Goal: Information Seeking & Learning: Understand process/instructions

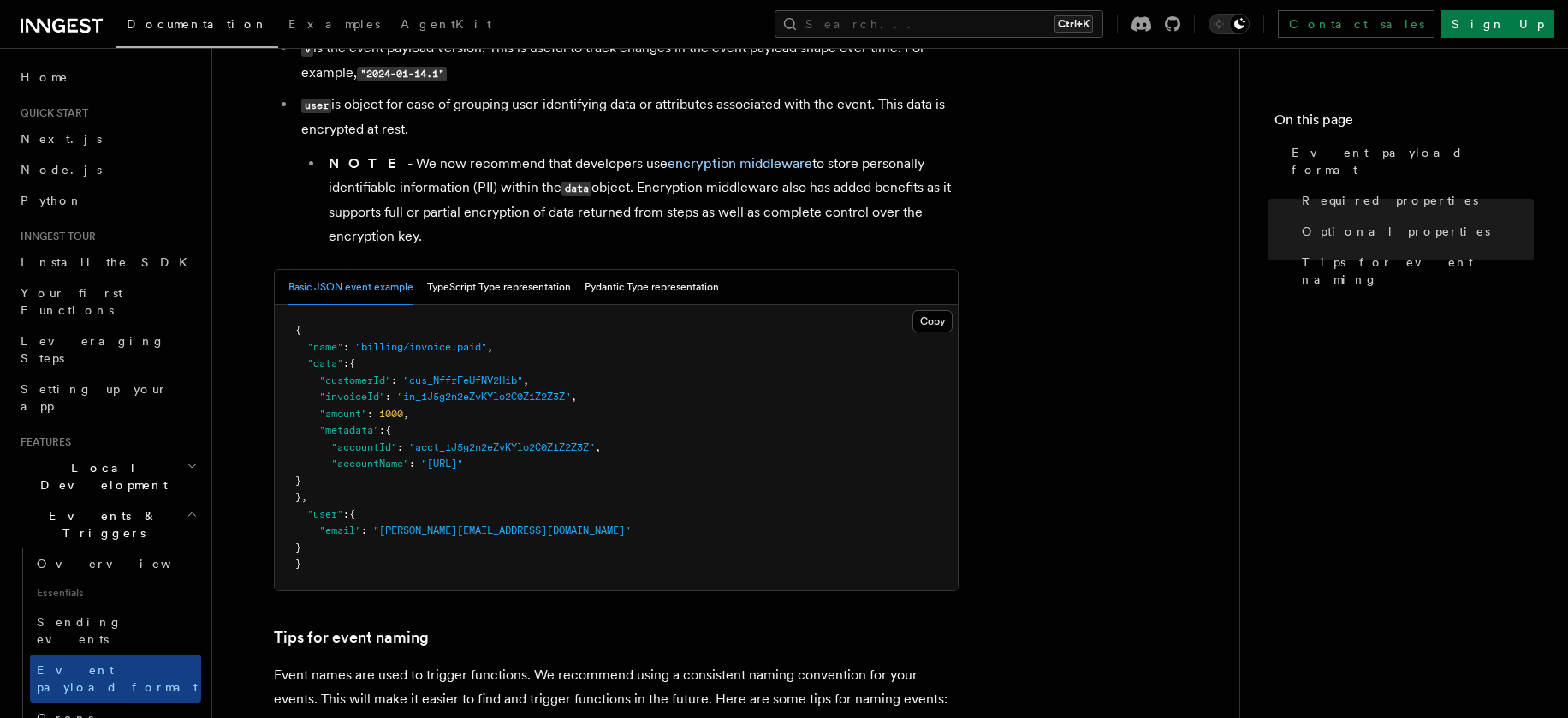
scroll to position [532, 0]
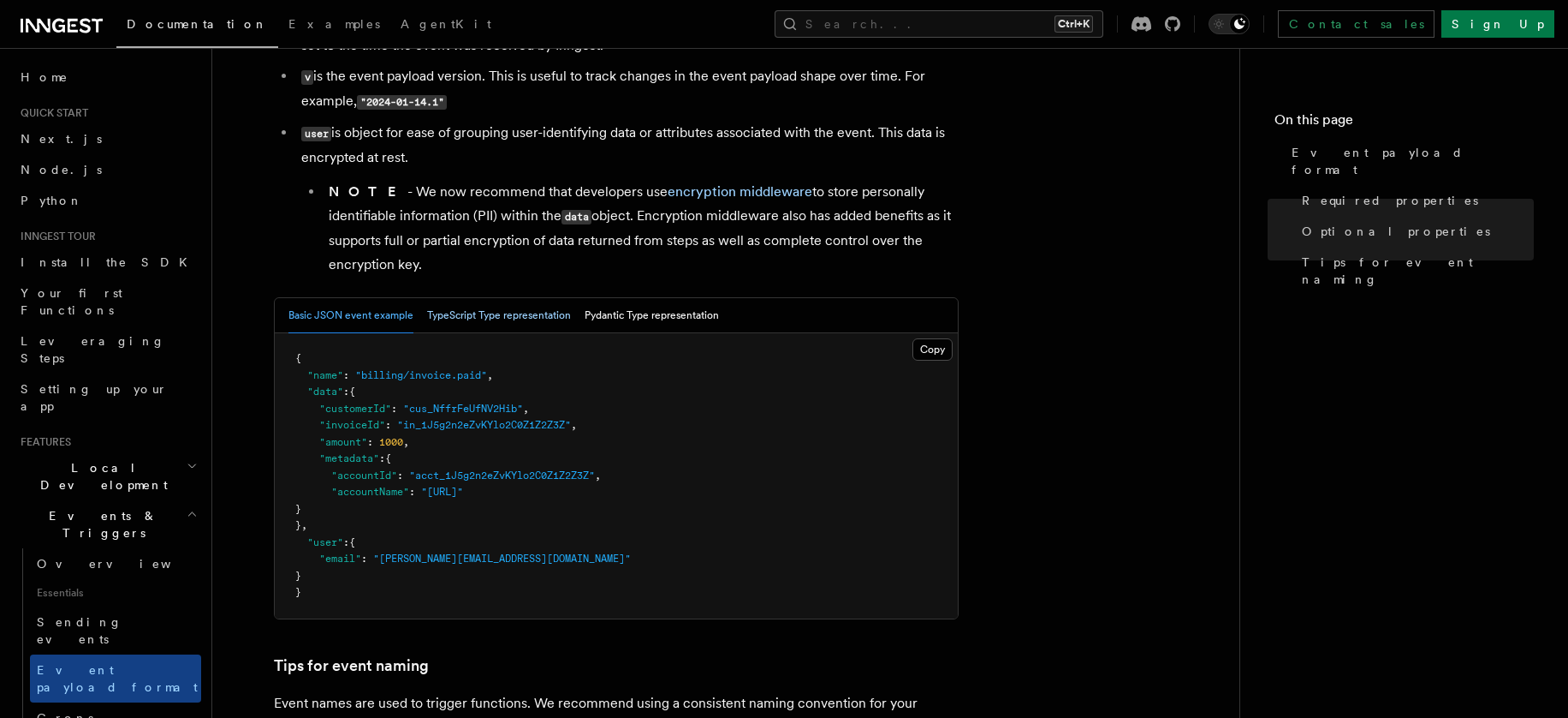
click at [513, 315] on button "TypeScript Type representation" at bounding box center [498, 316] width 144 height 35
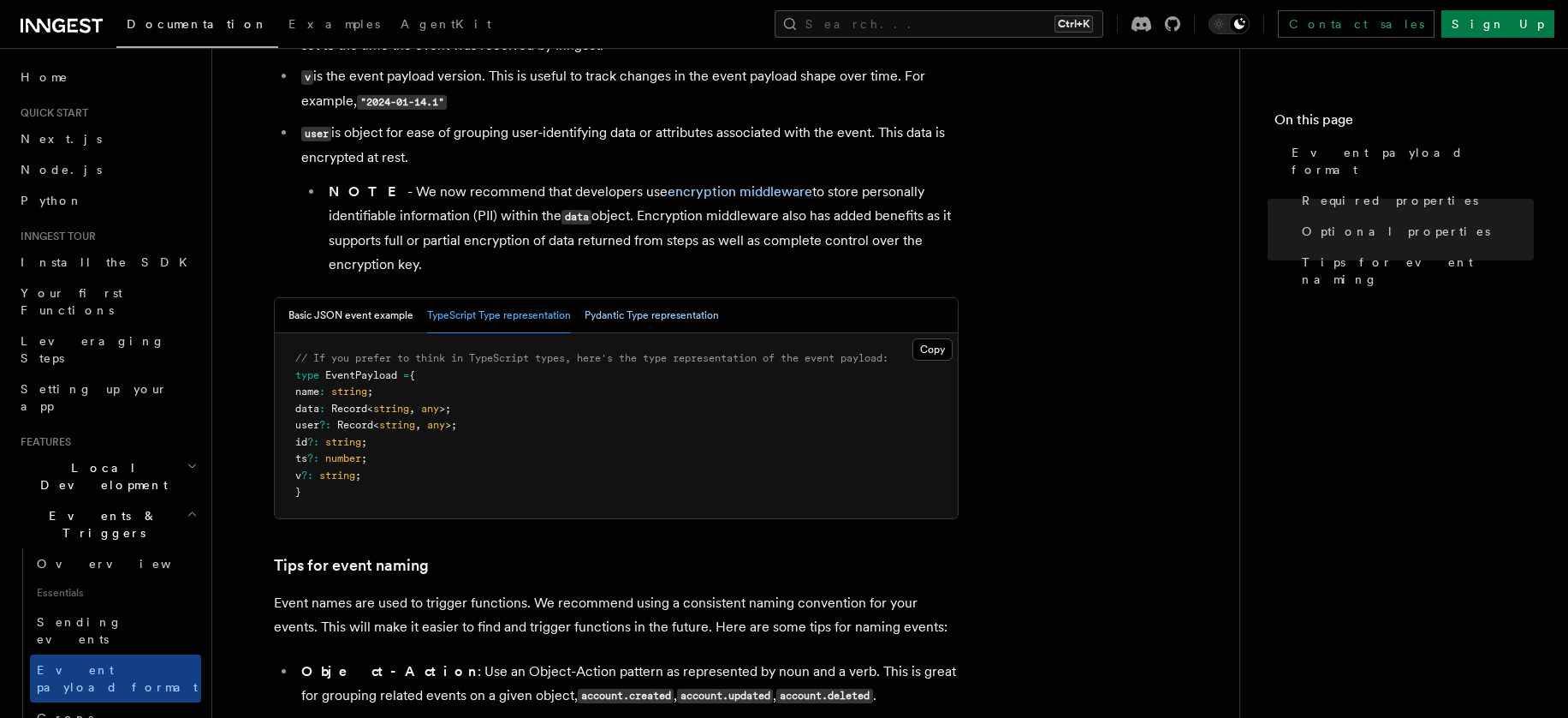
click at [674, 314] on button "Pydantic Type representation" at bounding box center [652, 316] width 135 height 35
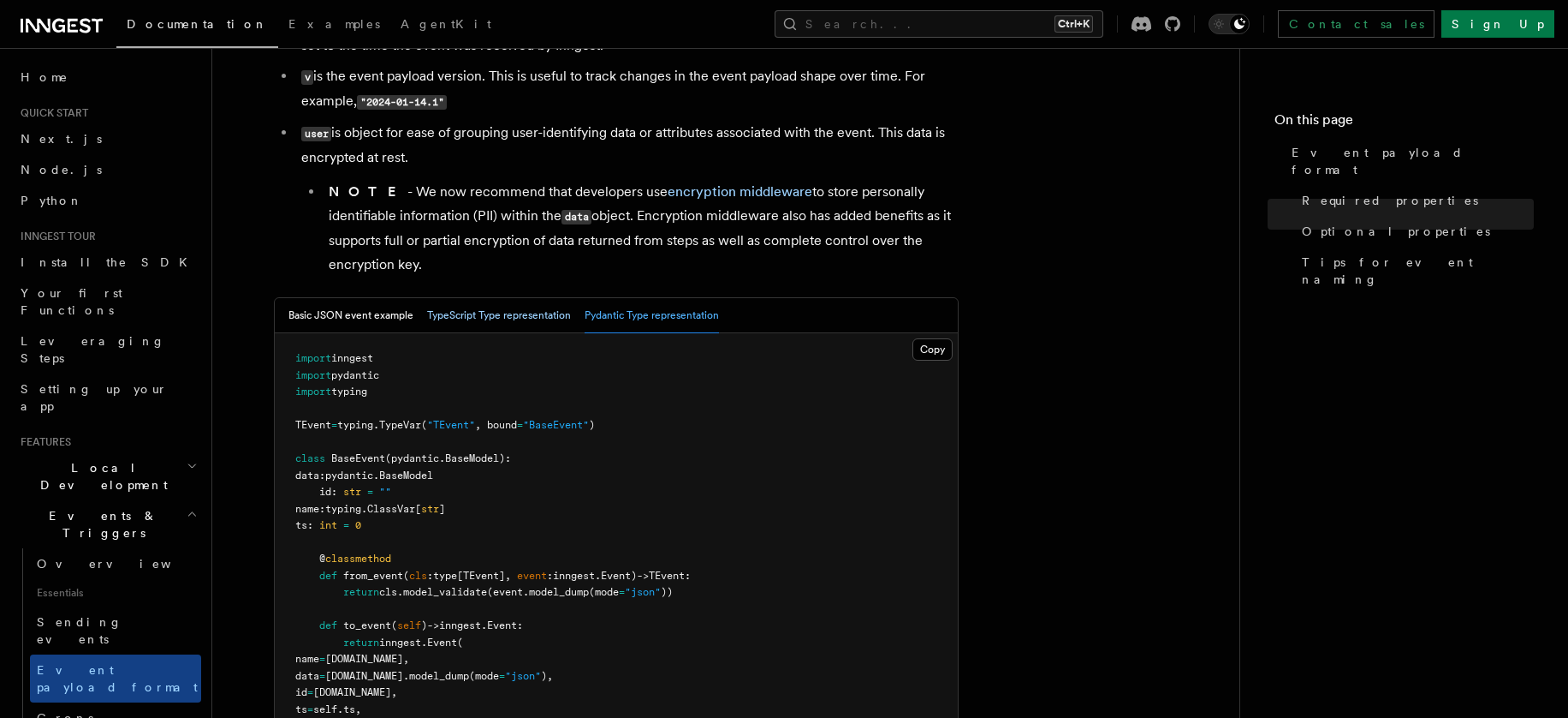
click at [510, 320] on button "TypeScript Type representation" at bounding box center [498, 316] width 144 height 35
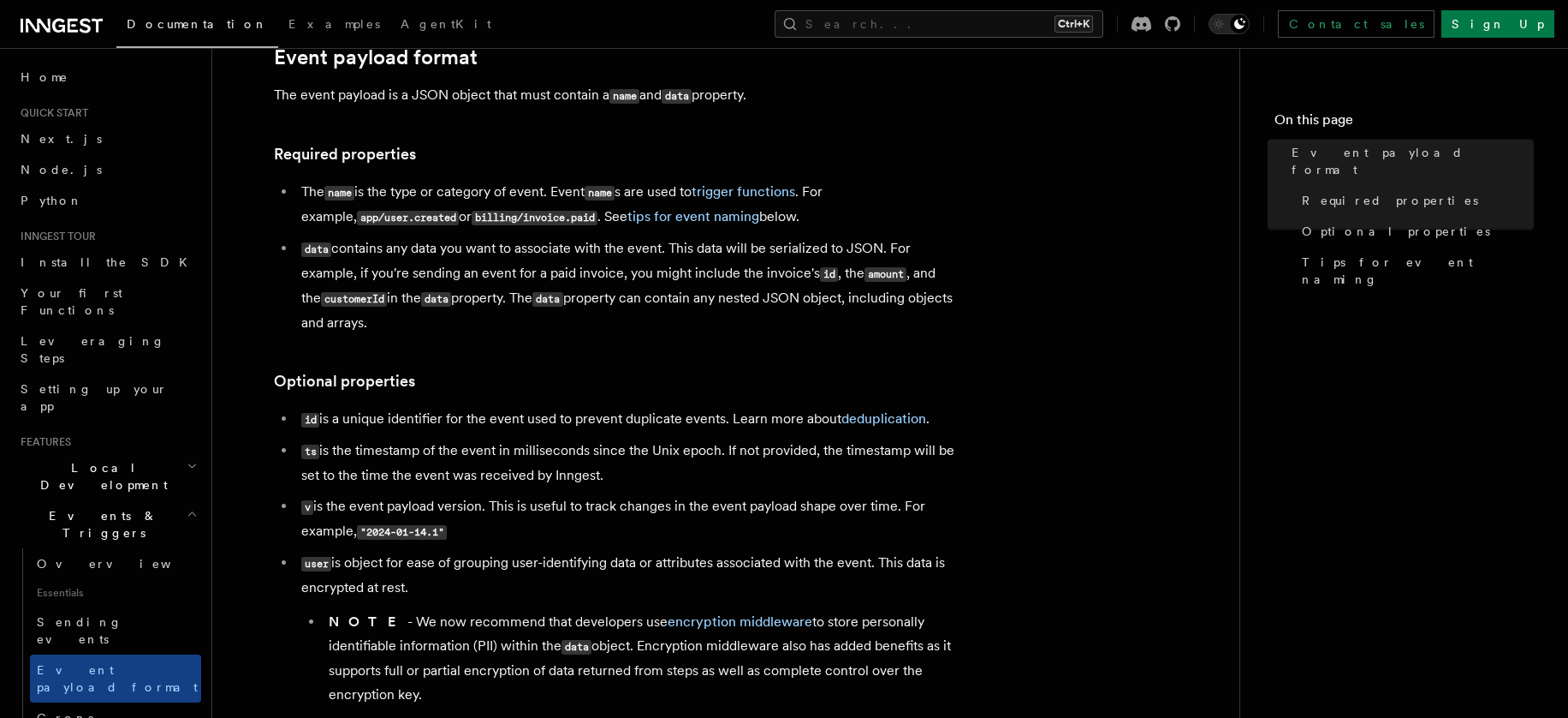
scroll to position [456, 0]
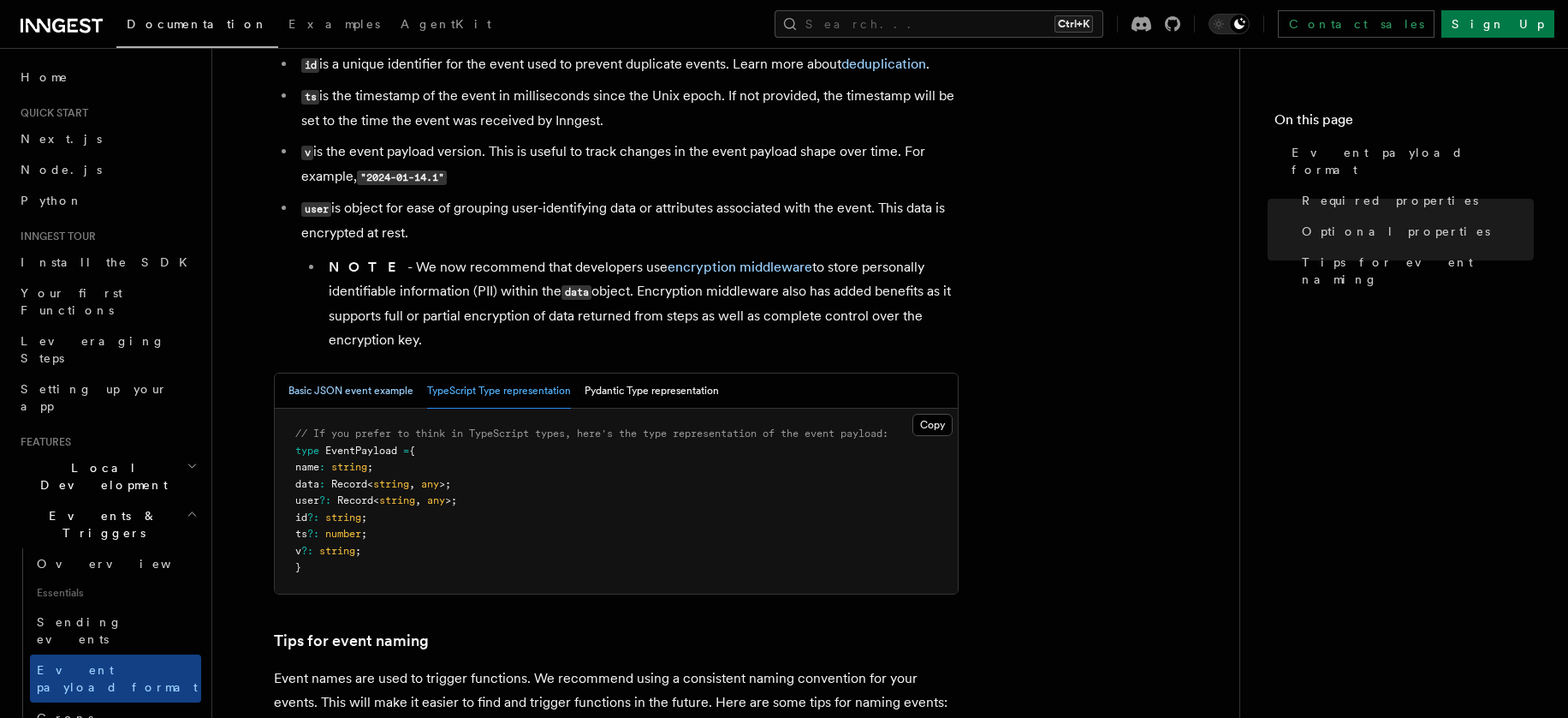
click at [352, 383] on button "Basic JSON event example" at bounding box center [350, 391] width 125 height 35
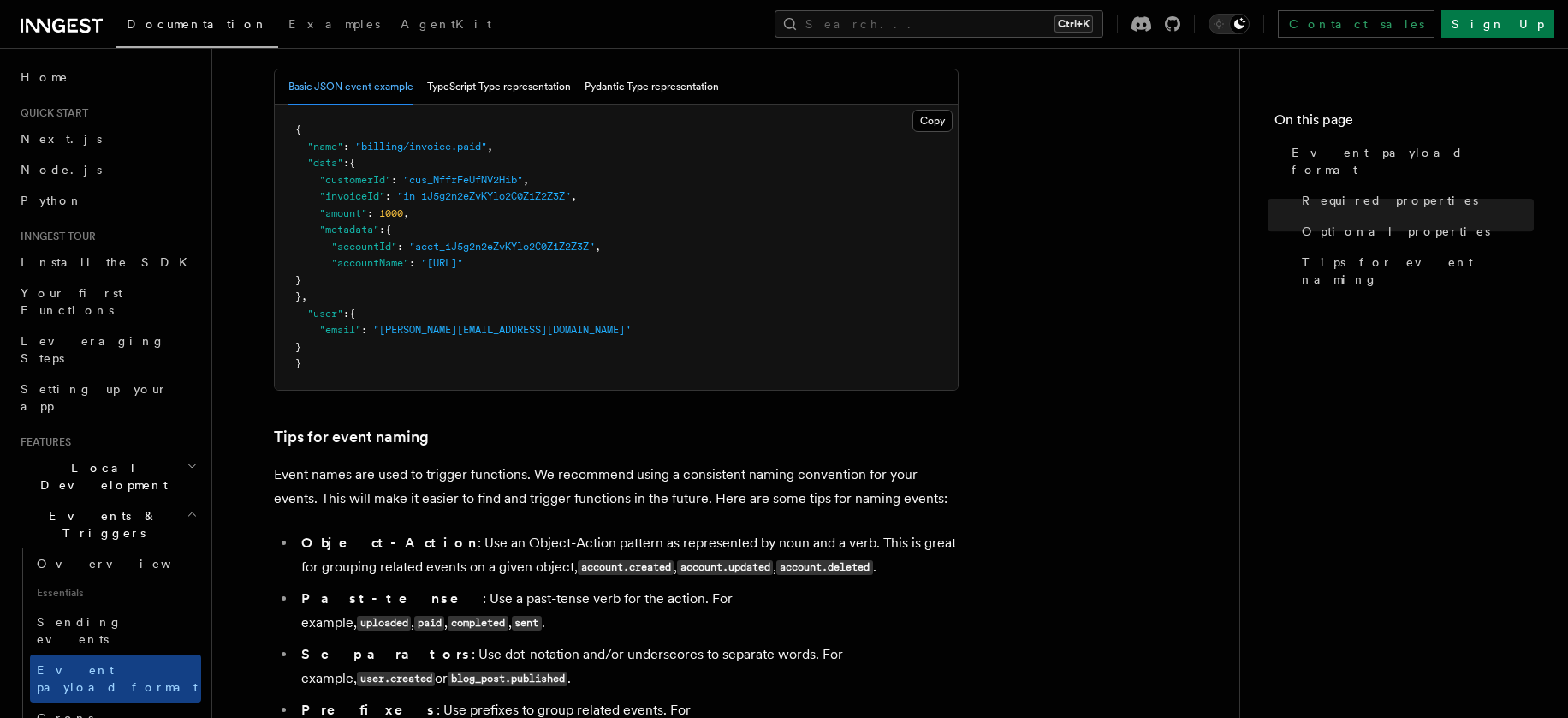
scroll to position [1142, 0]
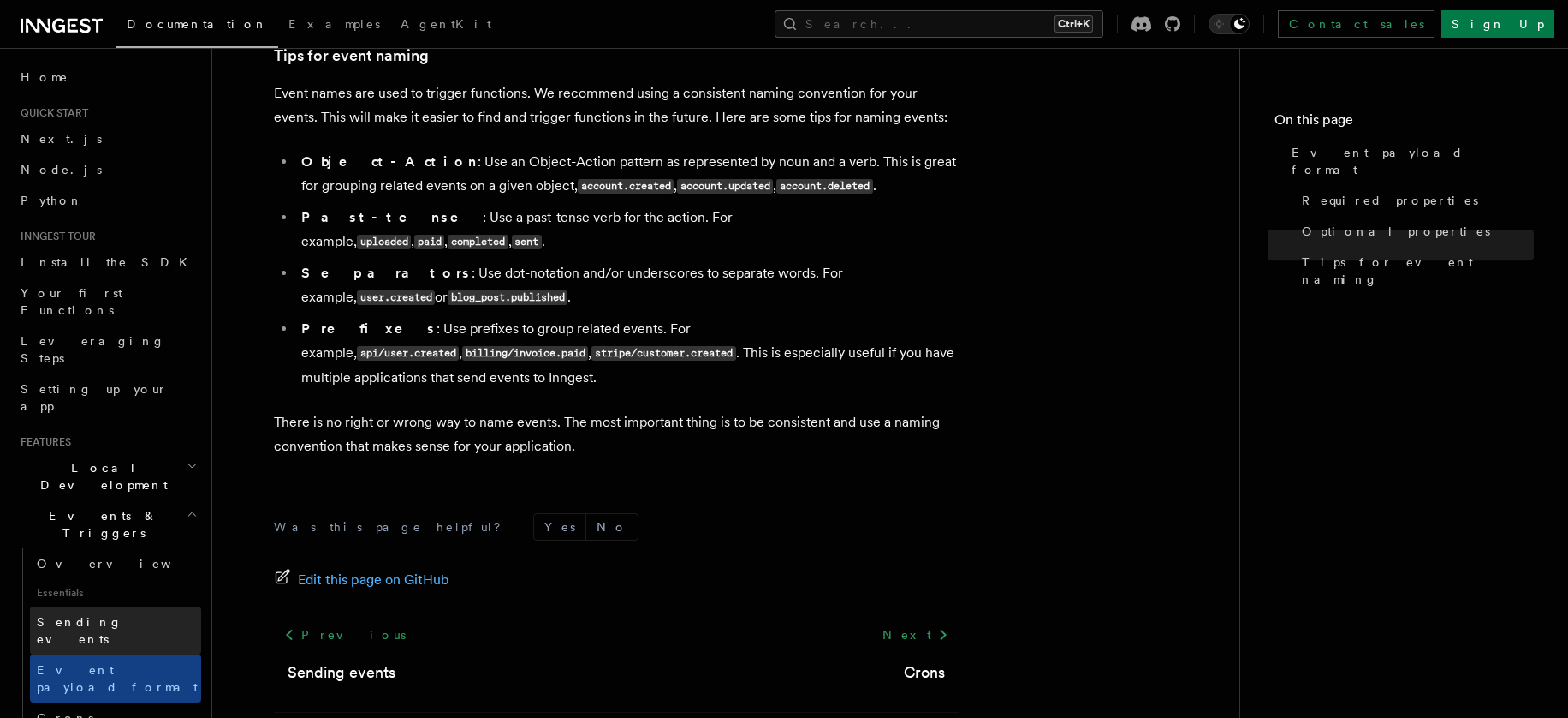
click at [148, 606] on link "Sending events" at bounding box center [115, 629] width 171 height 48
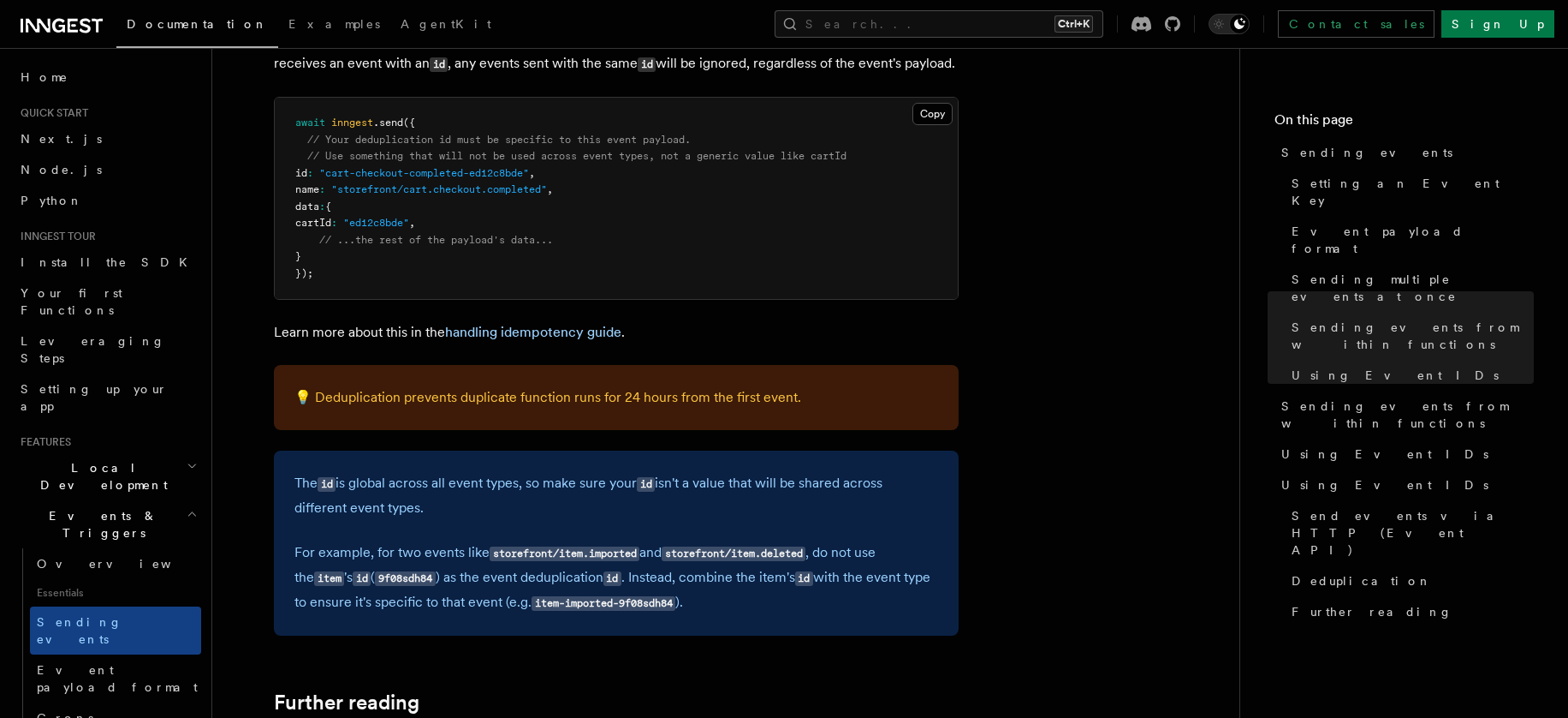
scroll to position [4338, 0]
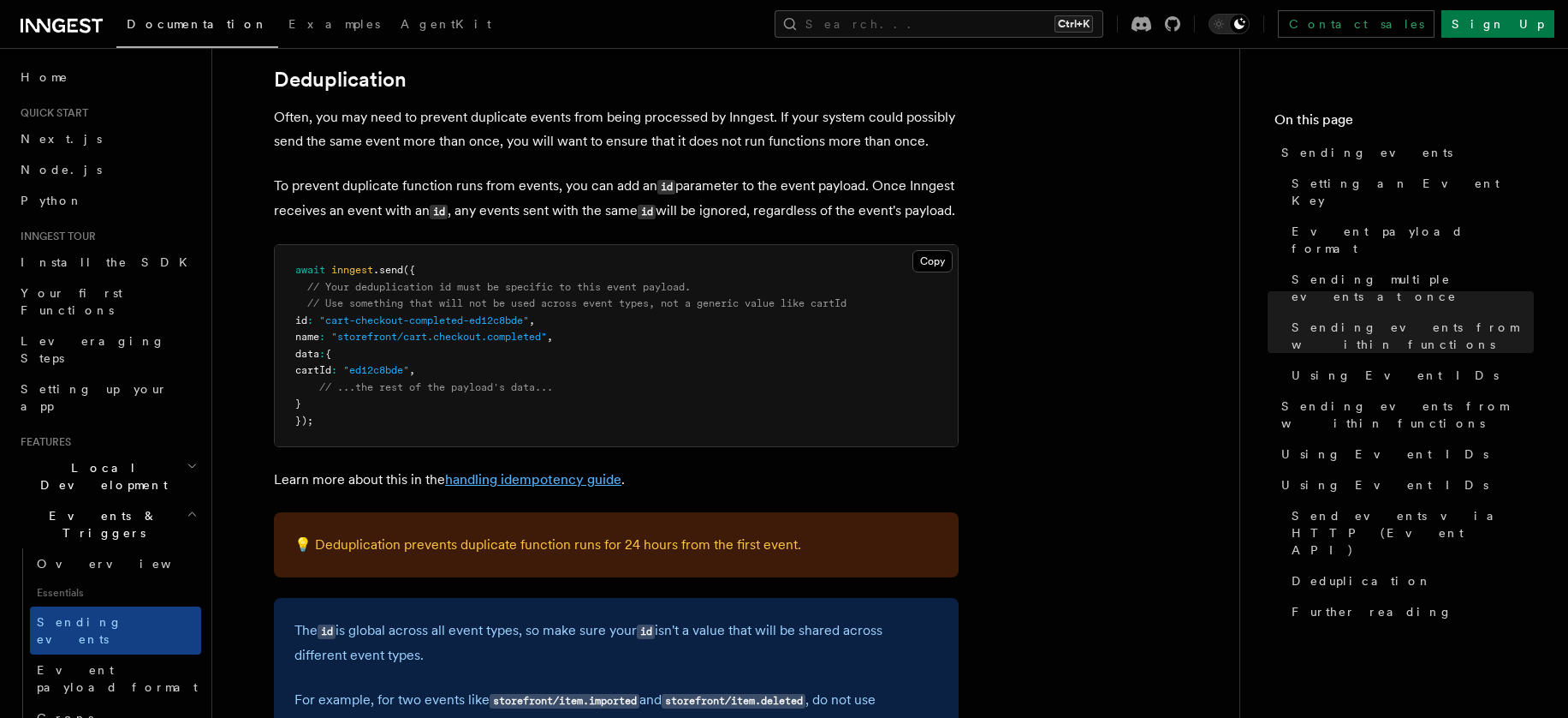
click at [499, 486] on link "handling idempotency guide" at bounding box center [533, 479] width 176 height 17
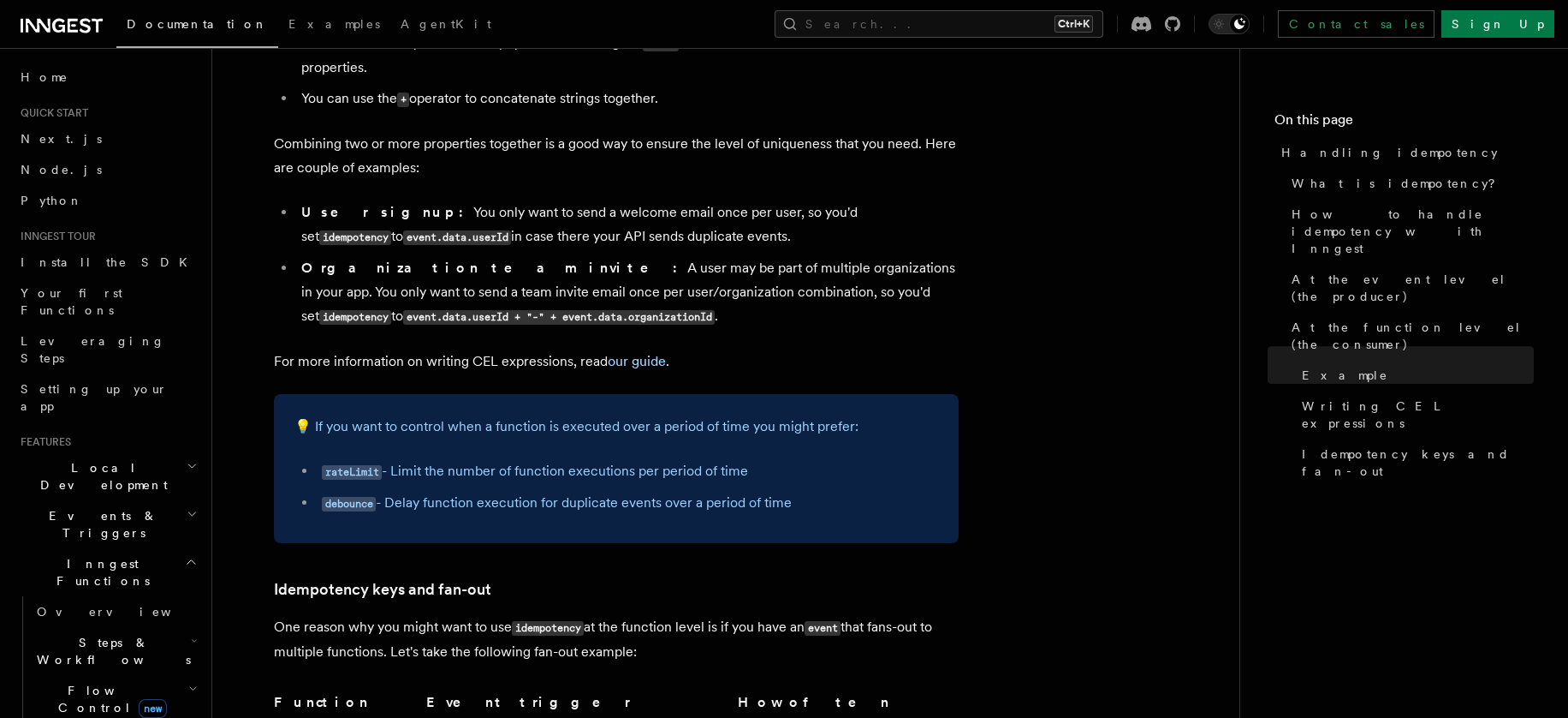
scroll to position [2849, 0]
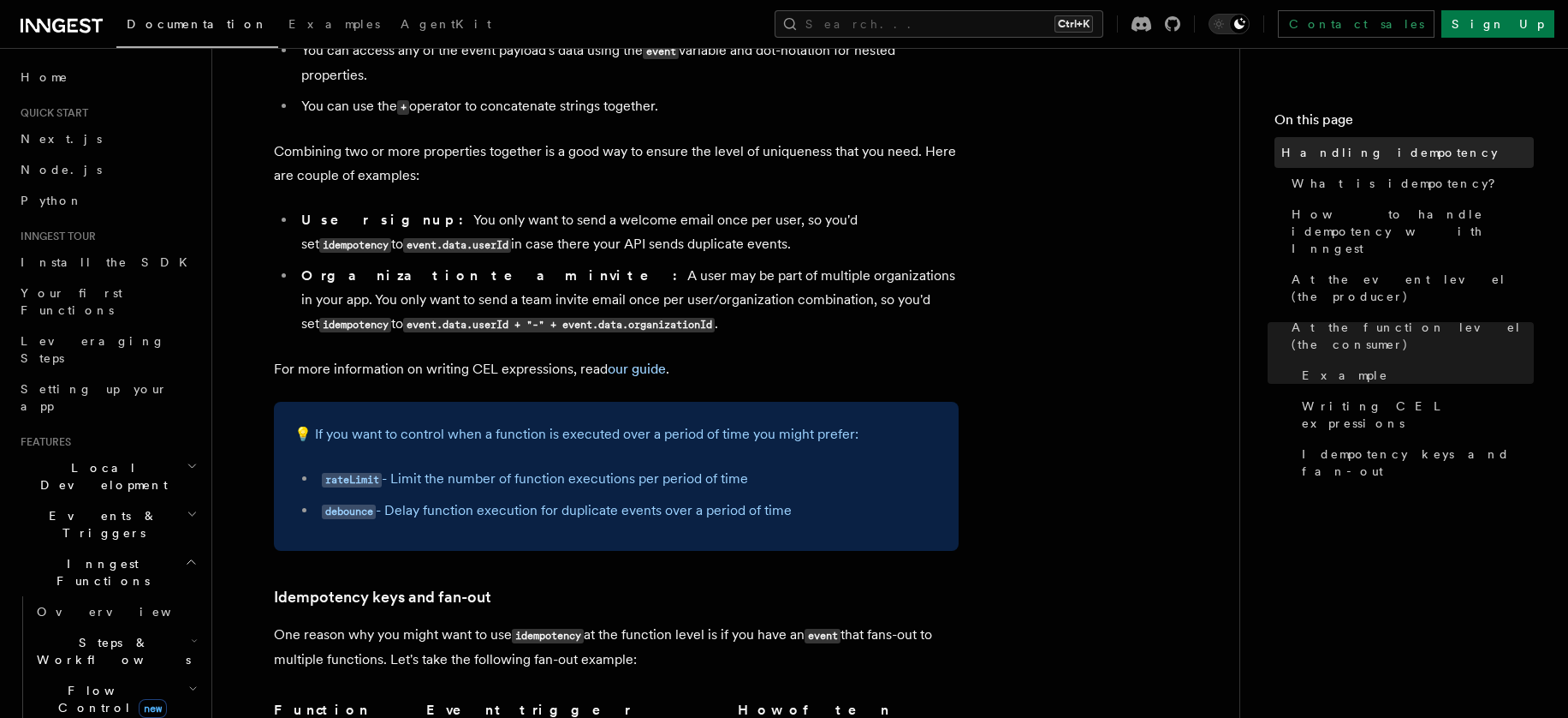
click at [1348, 150] on span "Handling idempotency" at bounding box center [1389, 151] width 216 height 17
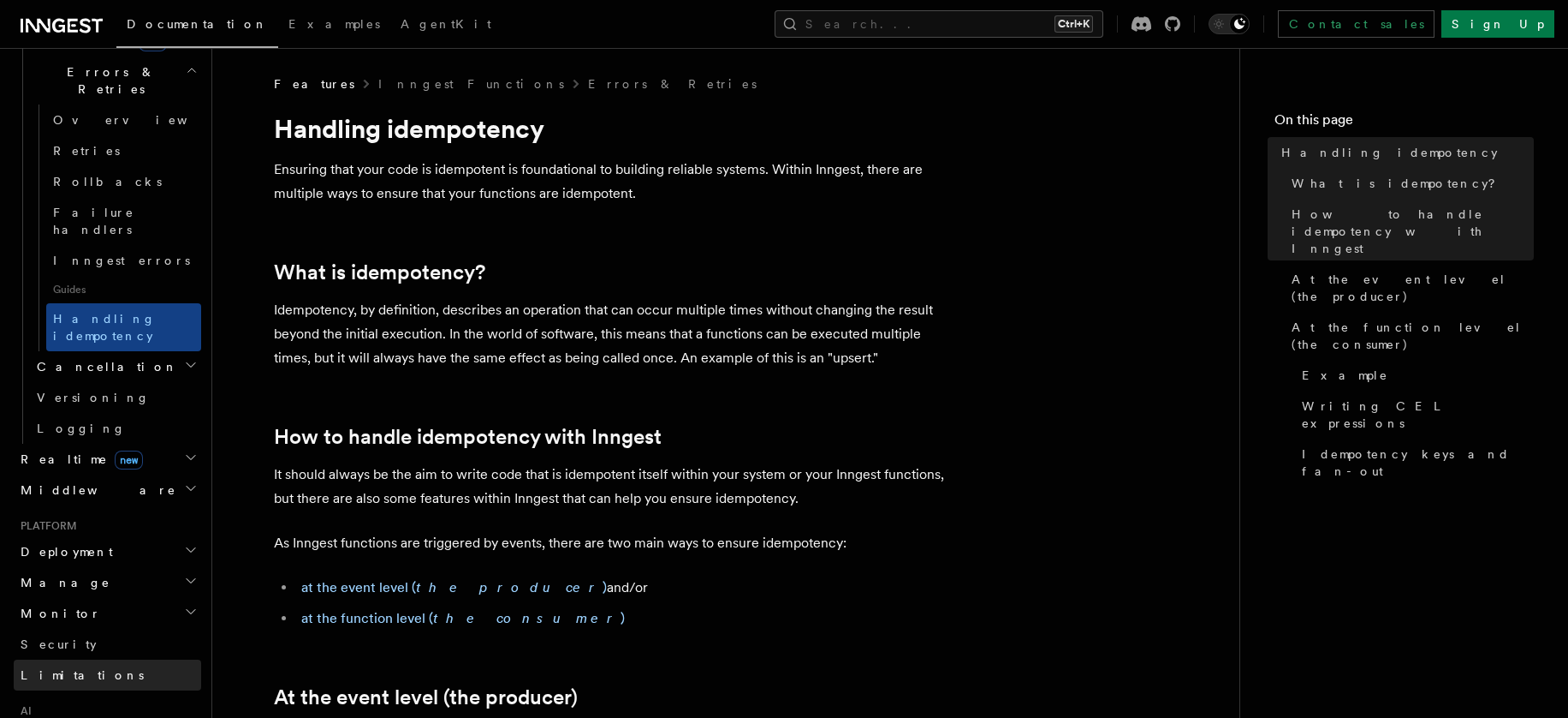
scroll to position [294, 0]
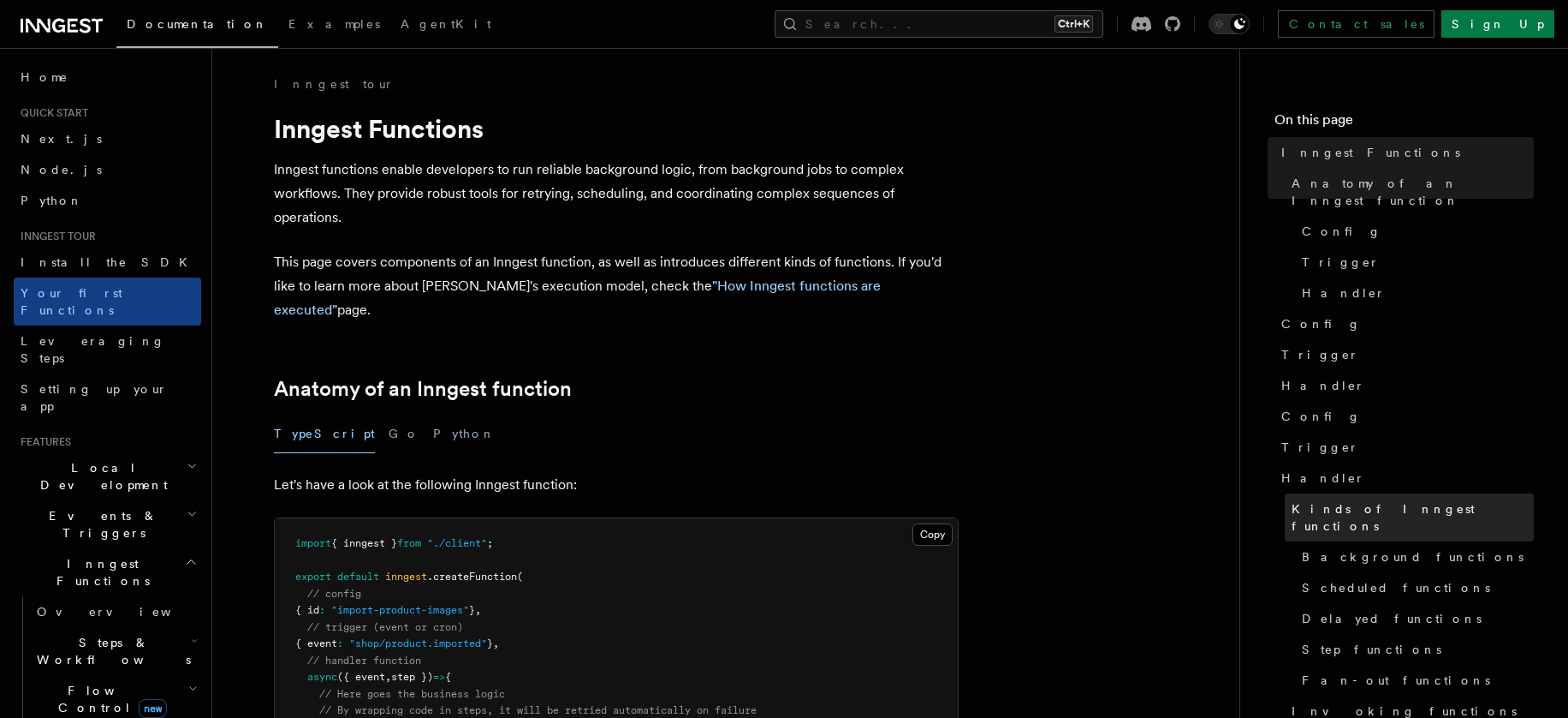
click at [1399, 500] on span "Kinds of Inngest functions" at bounding box center [1413, 516] width 242 height 34
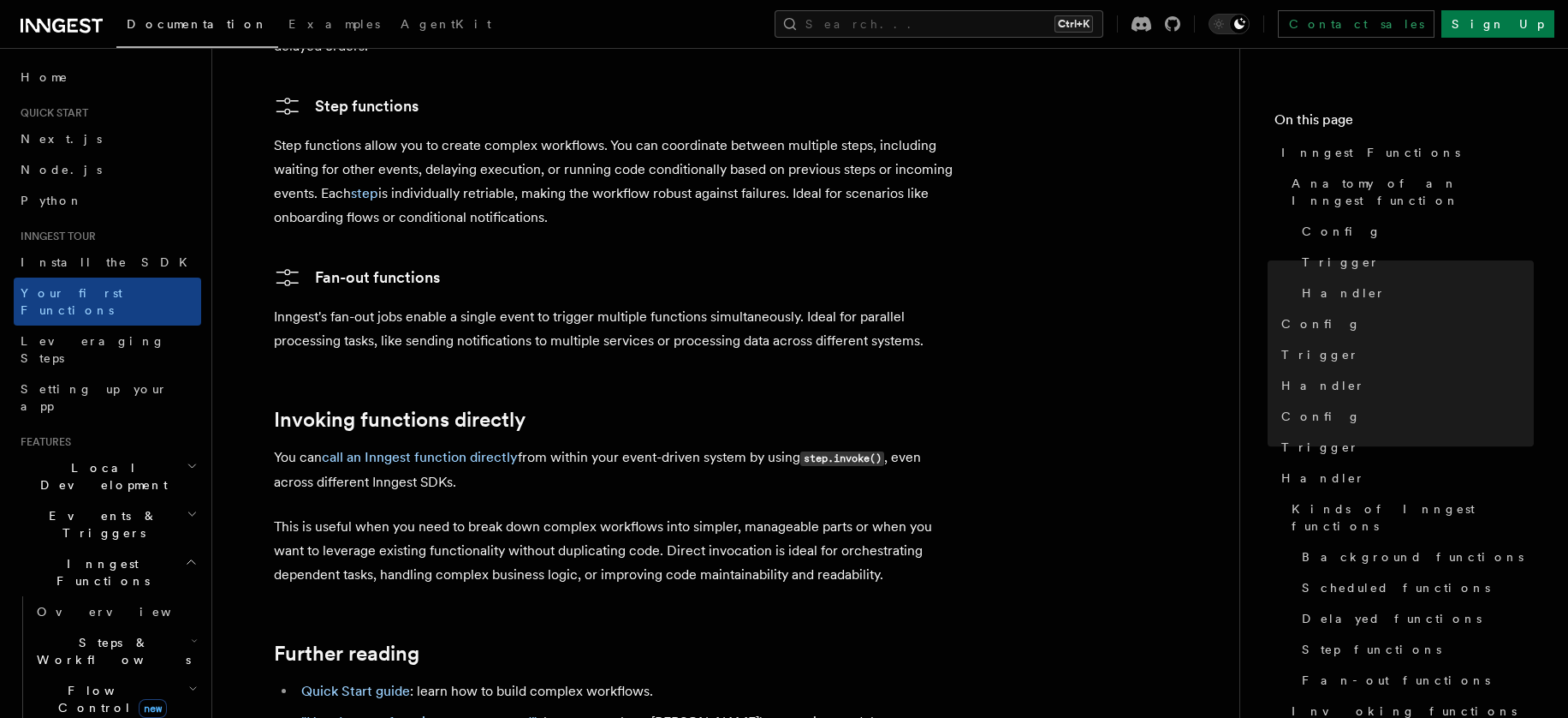
scroll to position [3190, 0]
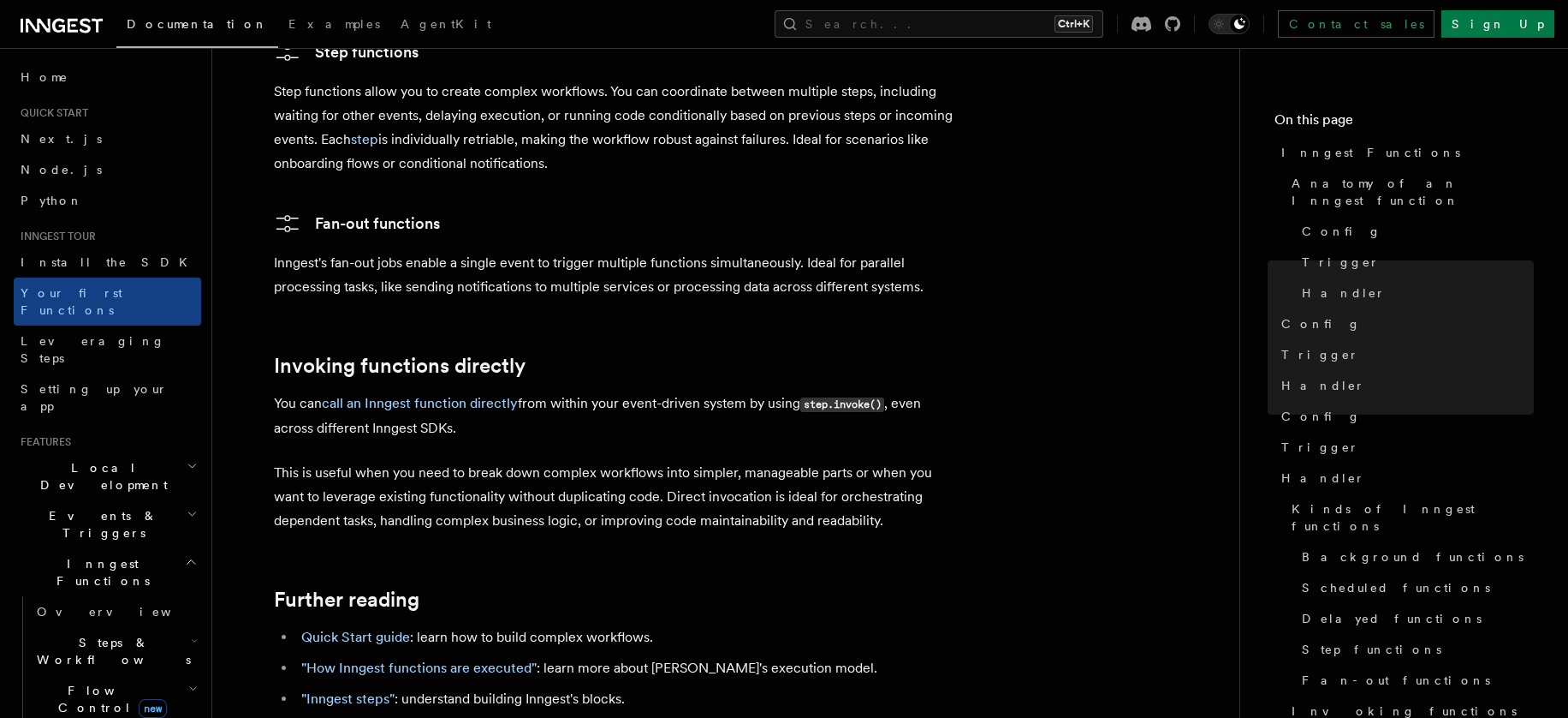
click at [191, 633] on icon "button" at bounding box center [194, 640] width 7 height 14
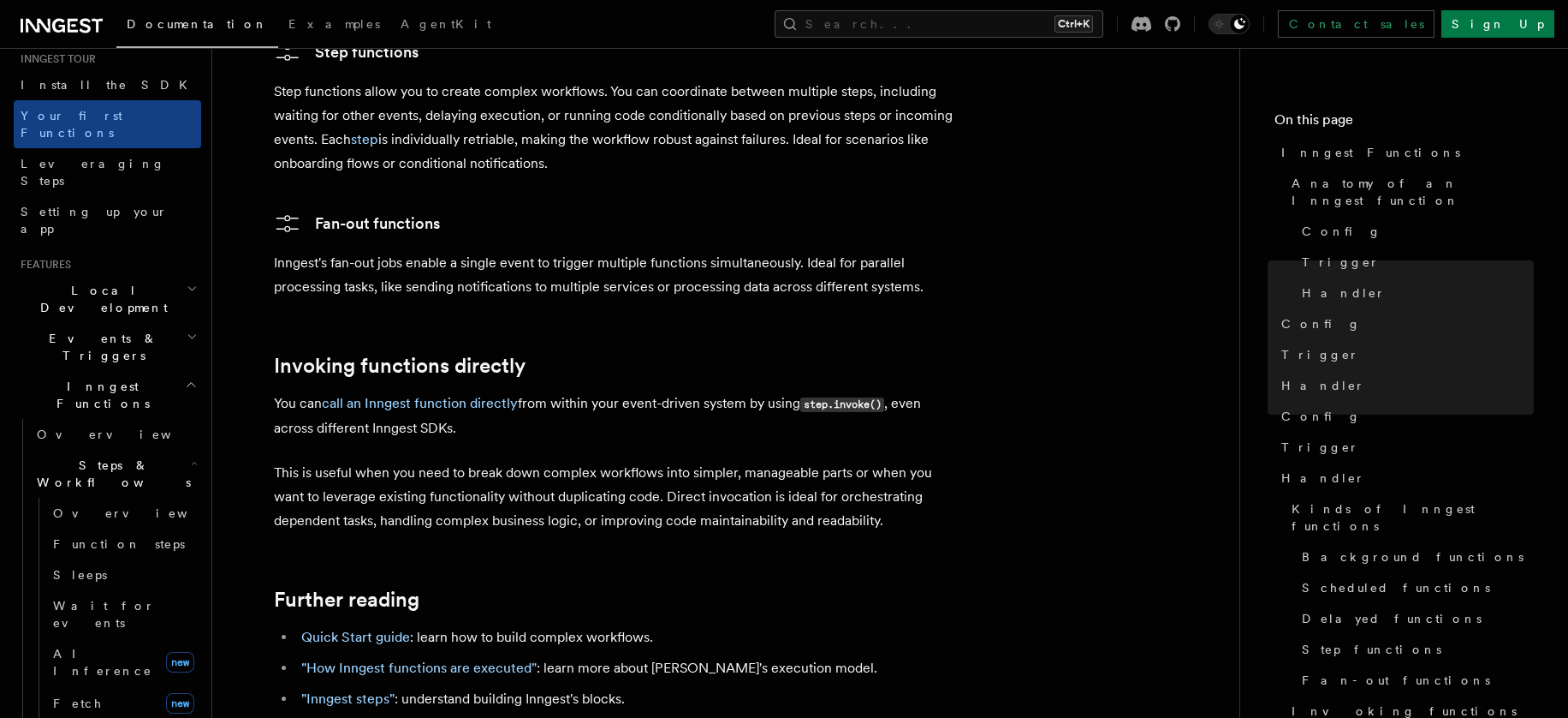
scroll to position [228, 0]
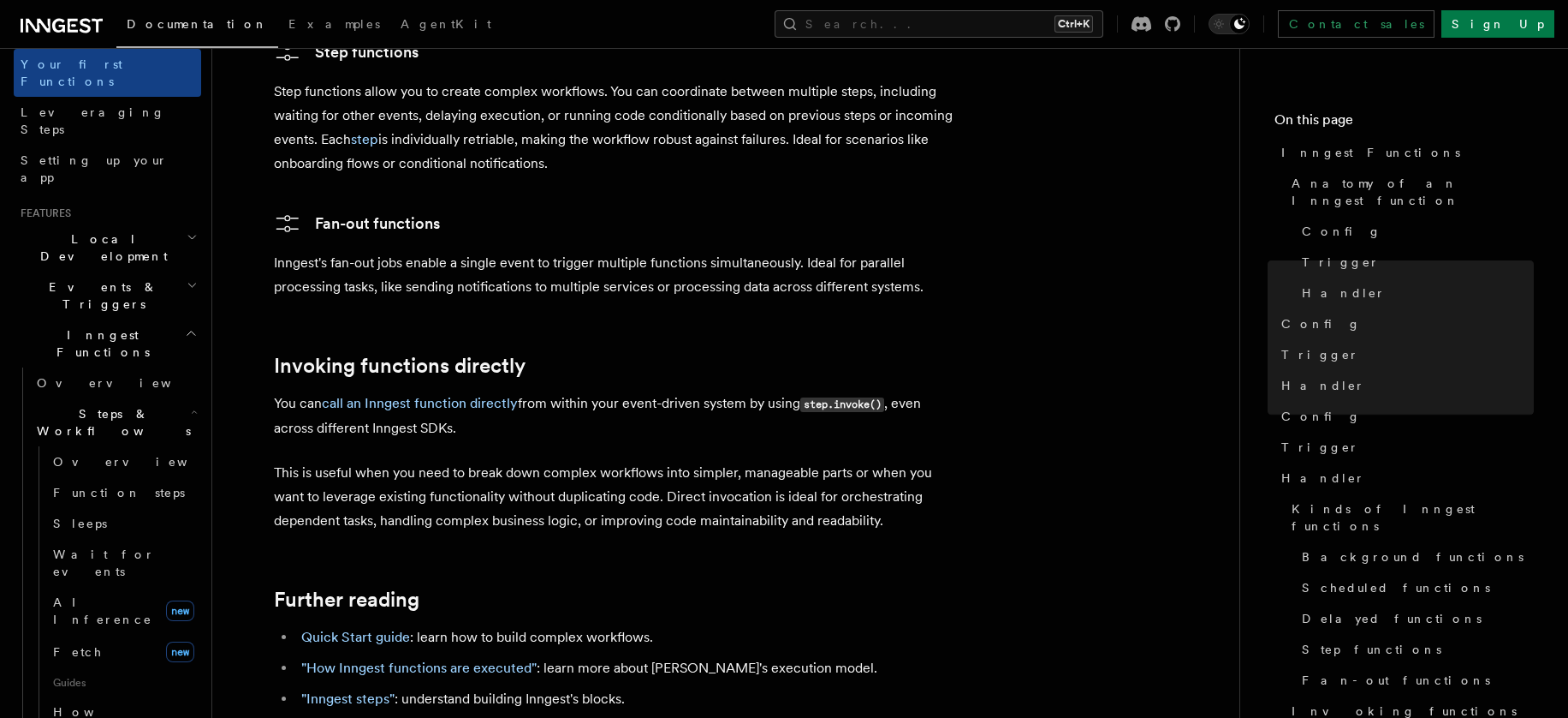
click at [187, 278] on icon "button" at bounding box center [192, 285] width 11 height 14
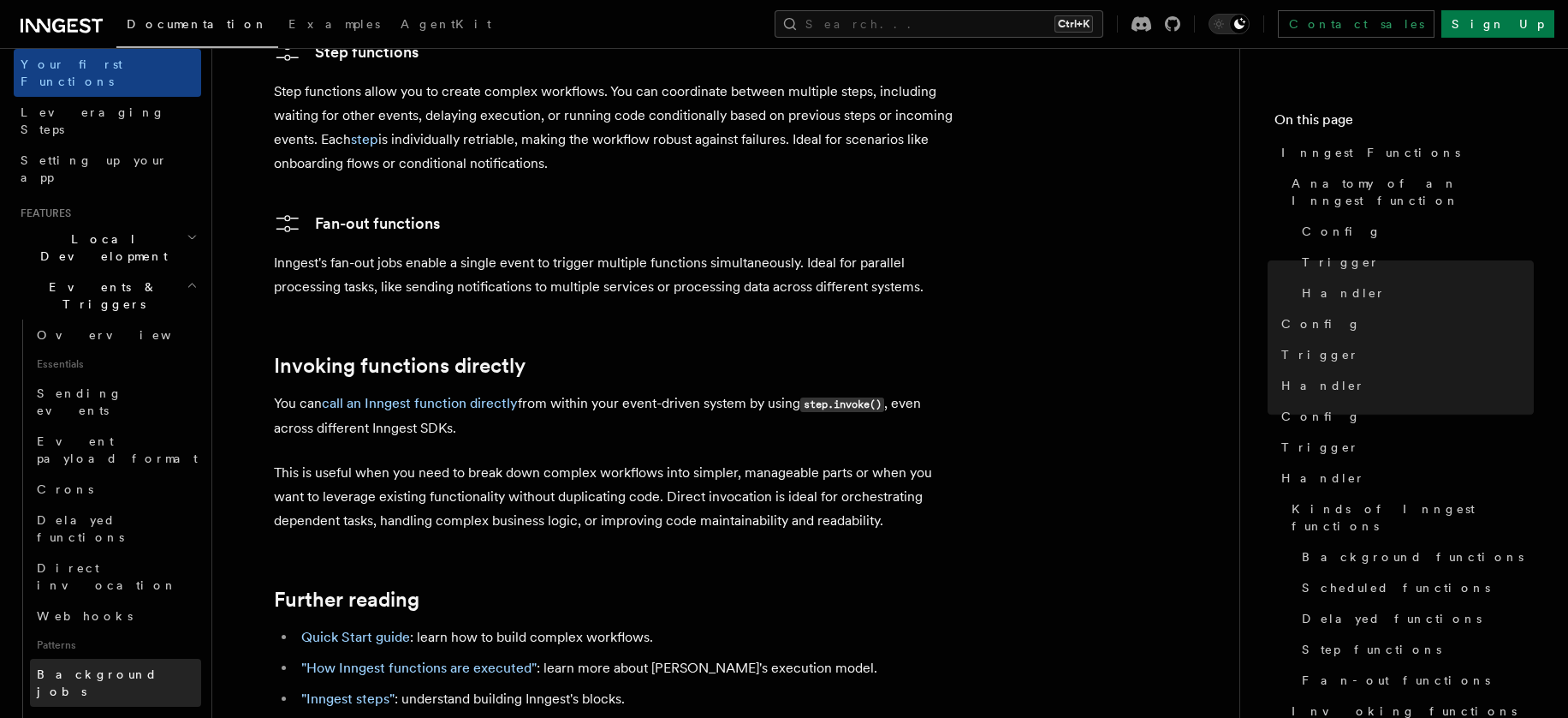
click at [121, 667] on span "Background jobs" at bounding box center [96, 682] width 121 height 30
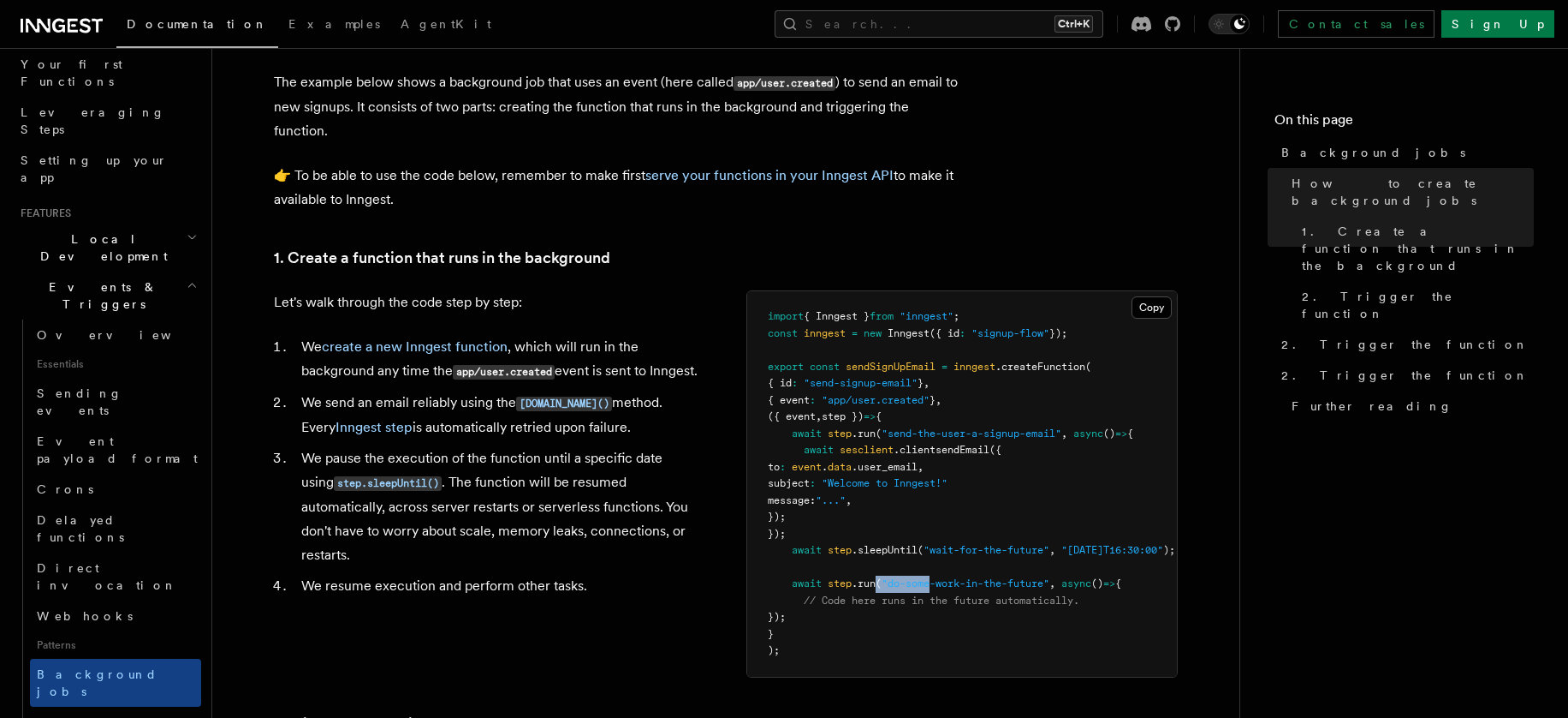
drag, startPoint x: 931, startPoint y: 582, endPoint x: 878, endPoint y: 576, distance: 53.3
click at [878, 576] on pre "import { Inngest } from "inngest" ; const inngest = new Inngest ({ id : "signup…" at bounding box center [961, 484] width 430 height 386
click at [881, 575] on pre "import { Inngest } from "inngest" ; const inngest = new Inngest ({ id : "signup…" at bounding box center [961, 484] width 430 height 386
drag, startPoint x: 830, startPoint y: 583, endPoint x: 1102, endPoint y: 587, distance: 272.0
click at [1102, 587] on span "await step .run ( "do-some-work-in-the-future" , async () => {" at bounding box center [945, 583] width 354 height 12
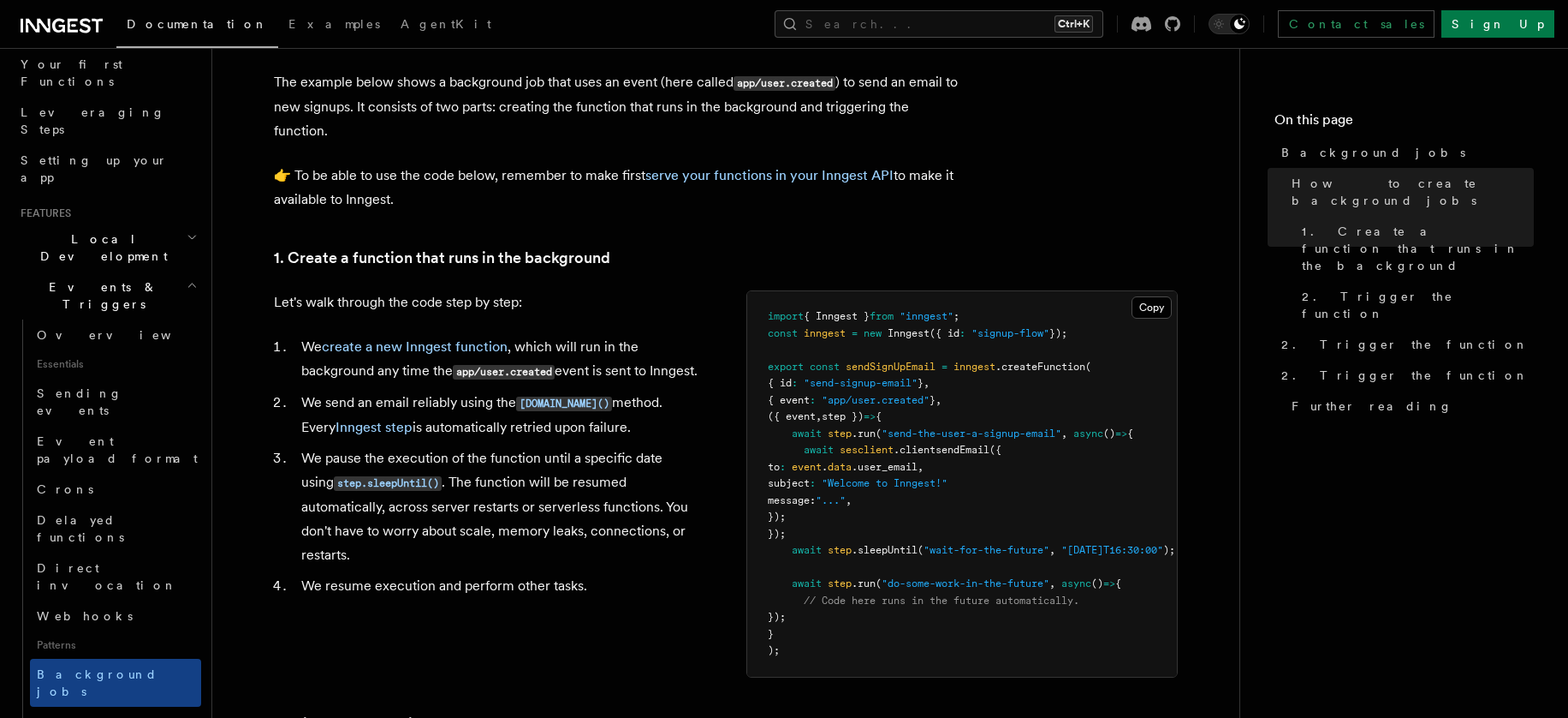
click at [1070, 559] on pre "import { Inngest } from "inngest" ; const inngest = new Inngest ({ id : "signup…" at bounding box center [961, 484] width 430 height 386
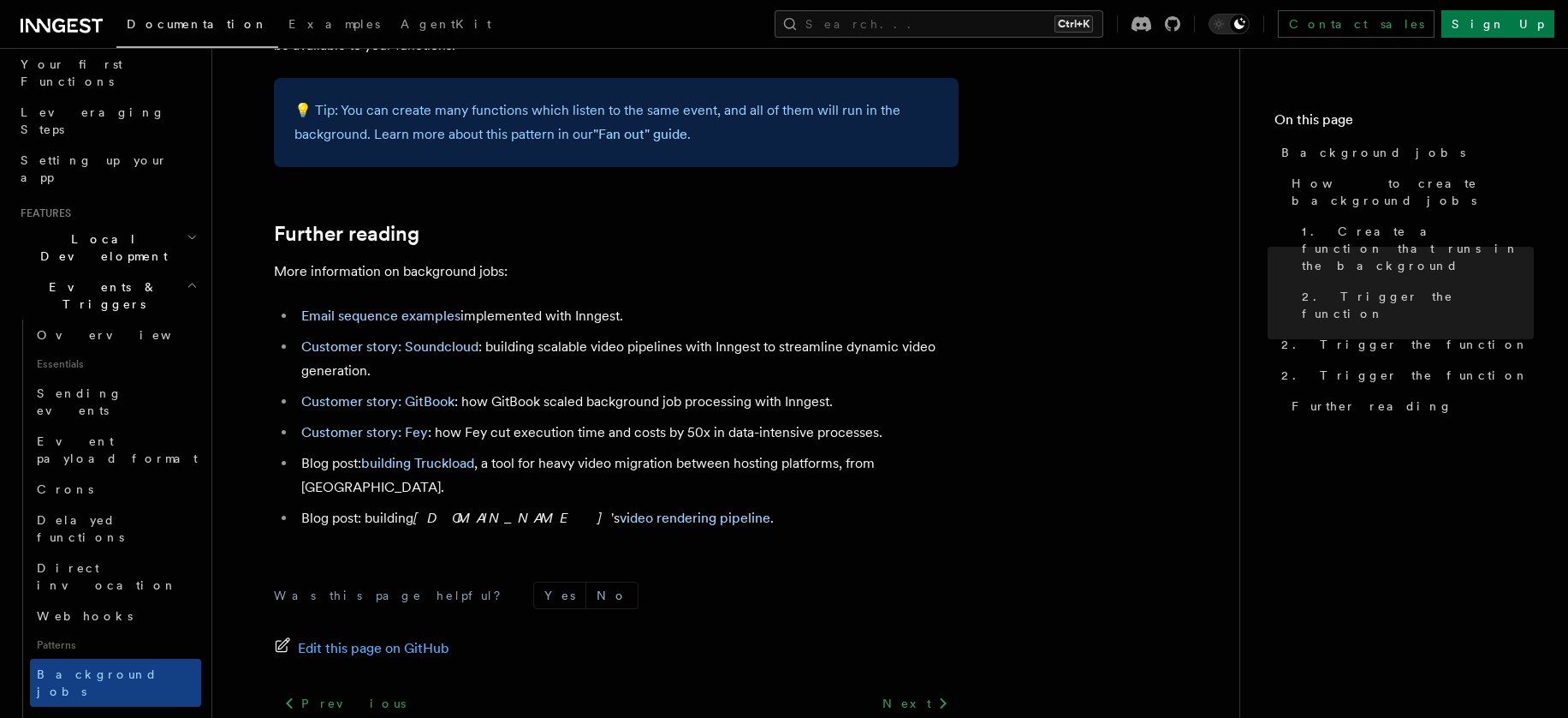
scroll to position [1602, 0]
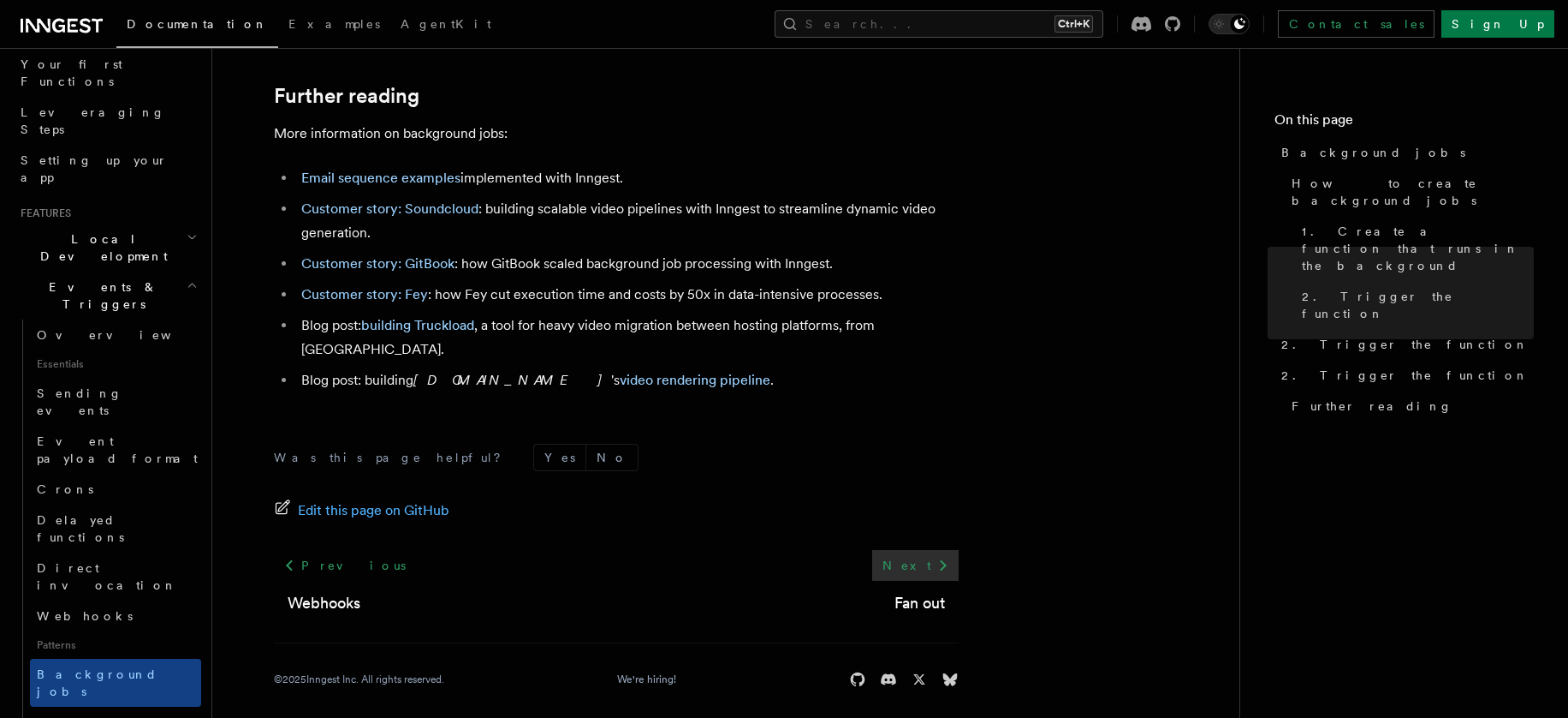
click at [913, 557] on link "Next" at bounding box center [915, 565] width 87 height 30
